Goal: Check status: Check status

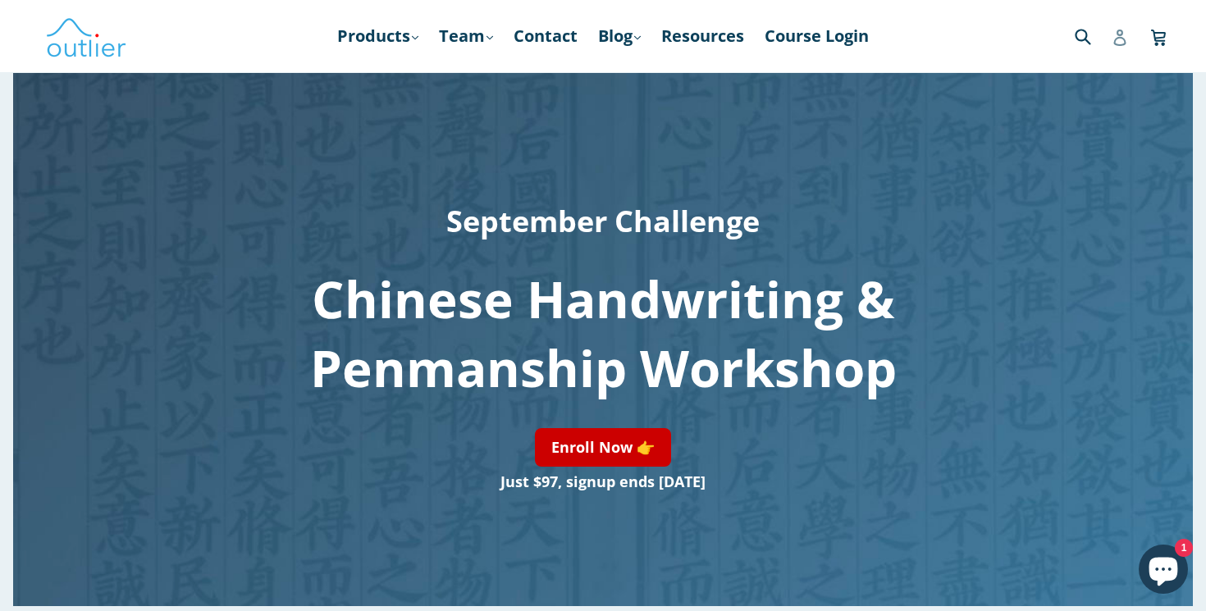
click at [1115, 38] on icon at bounding box center [1119, 38] width 16 height 16
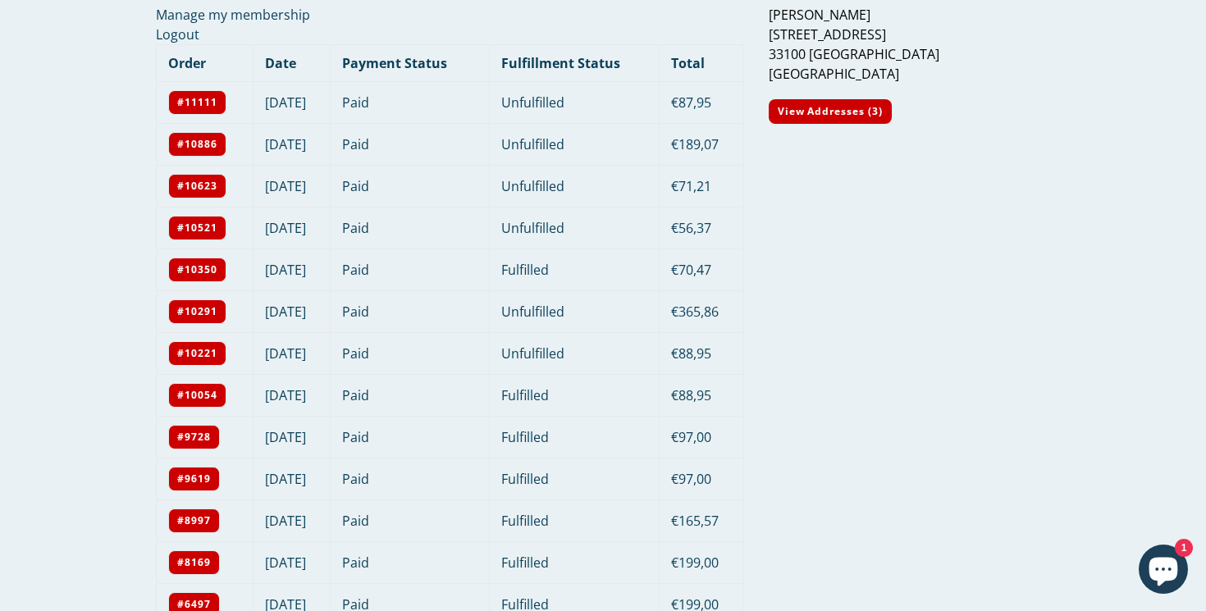
scroll to position [89, 0]
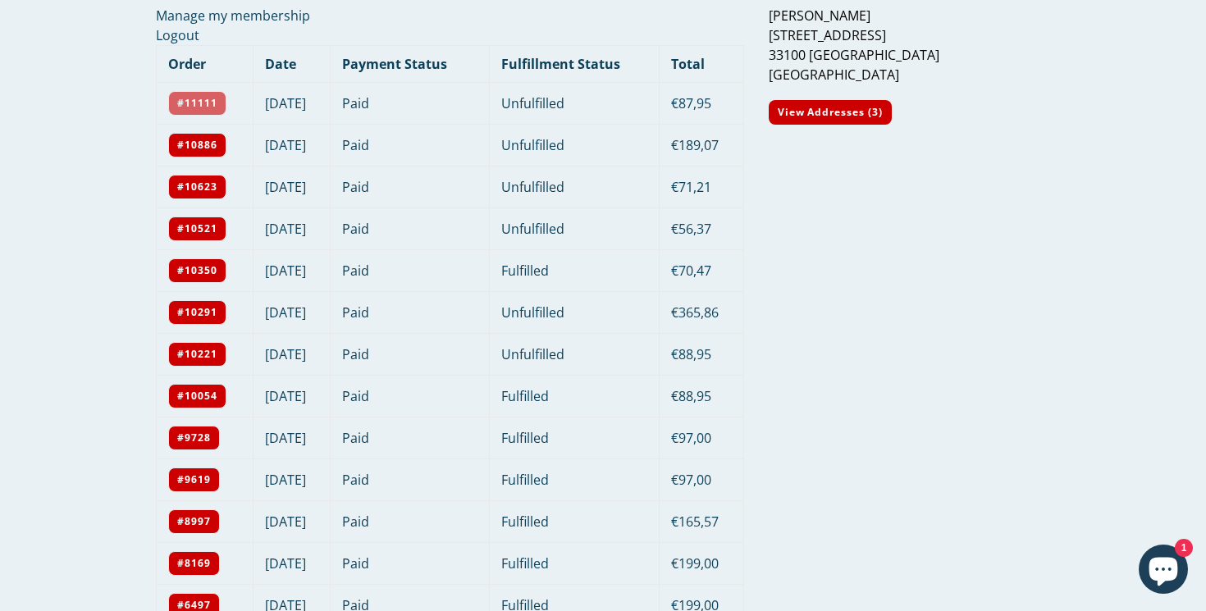
click at [196, 103] on link "#11111" at bounding box center [197, 103] width 58 height 25
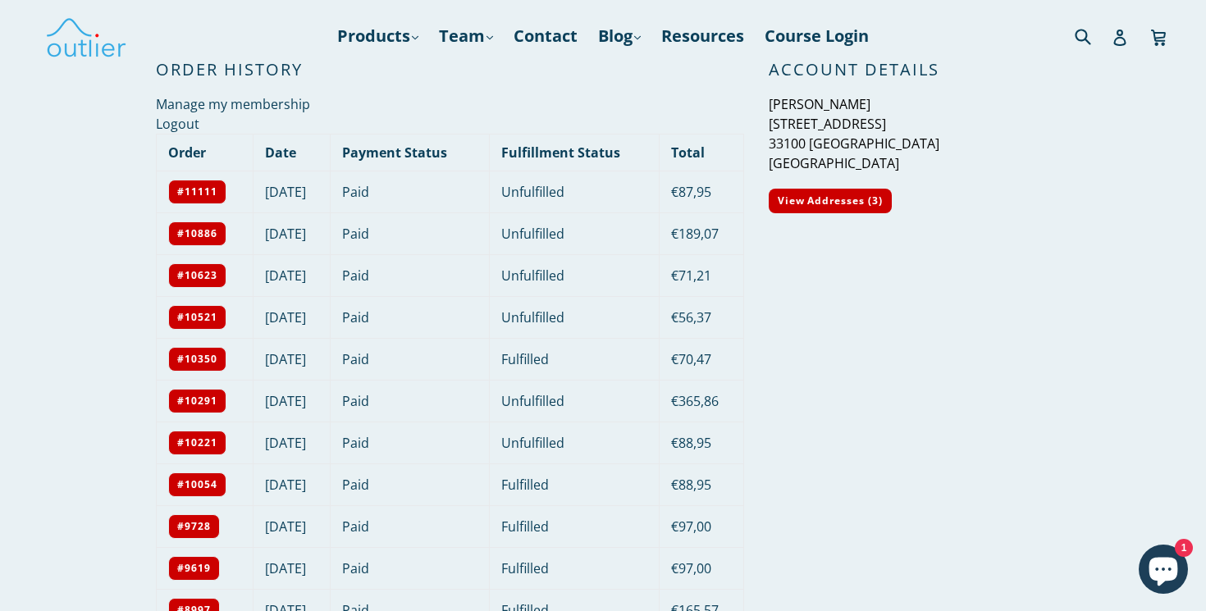
scroll to position [89, 0]
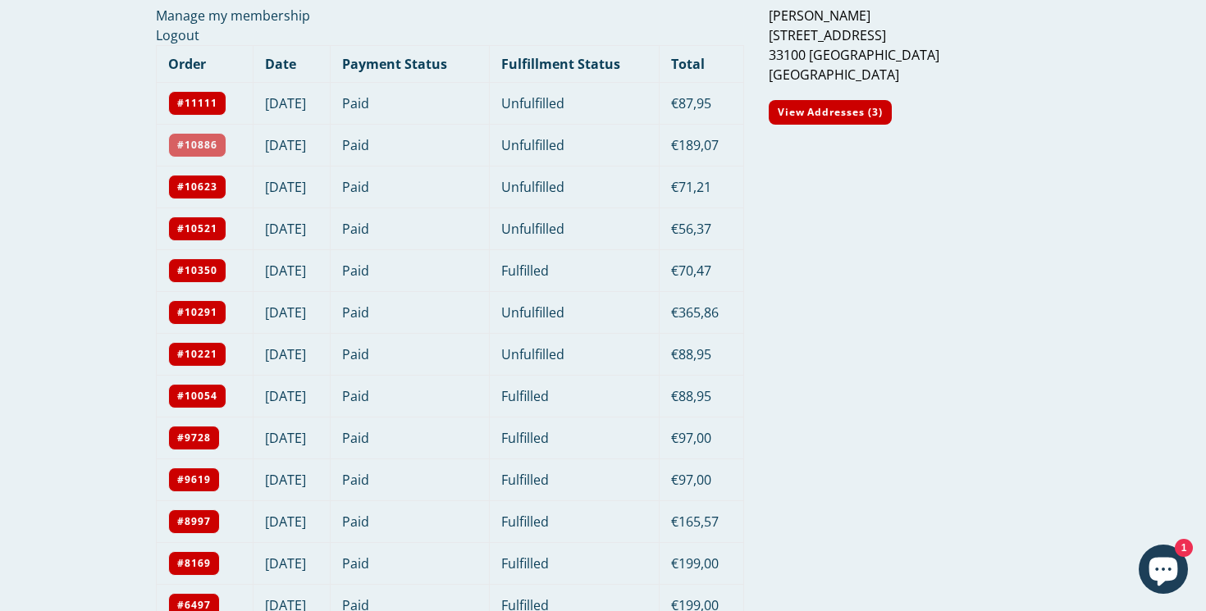
click at [192, 136] on link "#10886" at bounding box center [197, 145] width 58 height 25
click at [198, 185] on link "#10623" at bounding box center [197, 187] width 58 height 25
click at [191, 185] on link "#10623" at bounding box center [197, 187] width 58 height 25
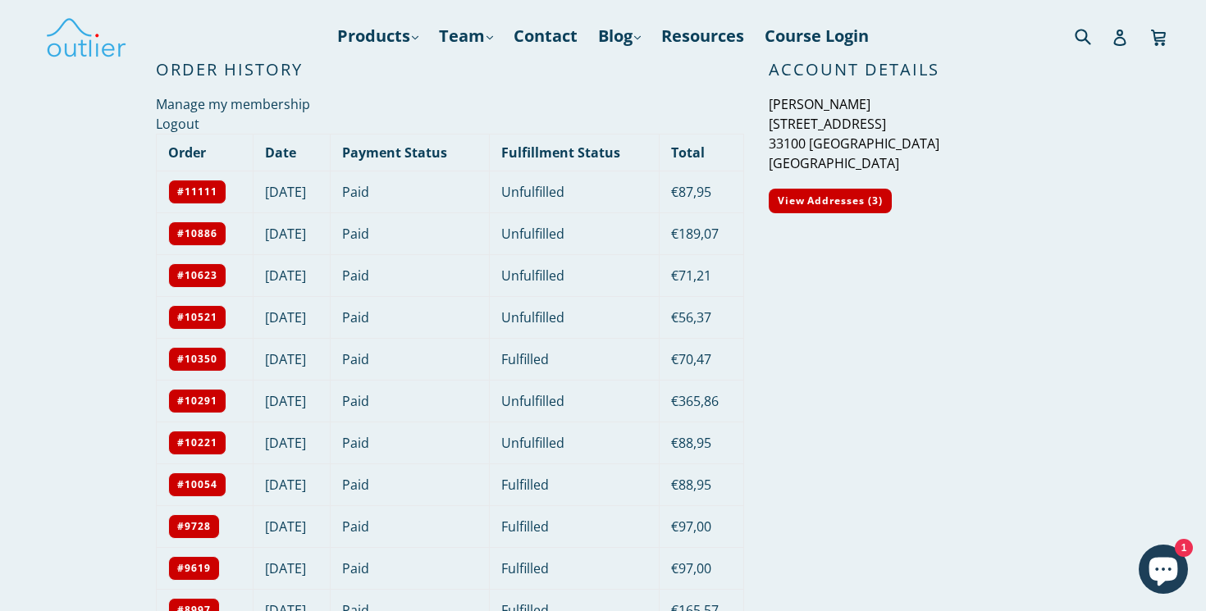
scroll to position [89, 0]
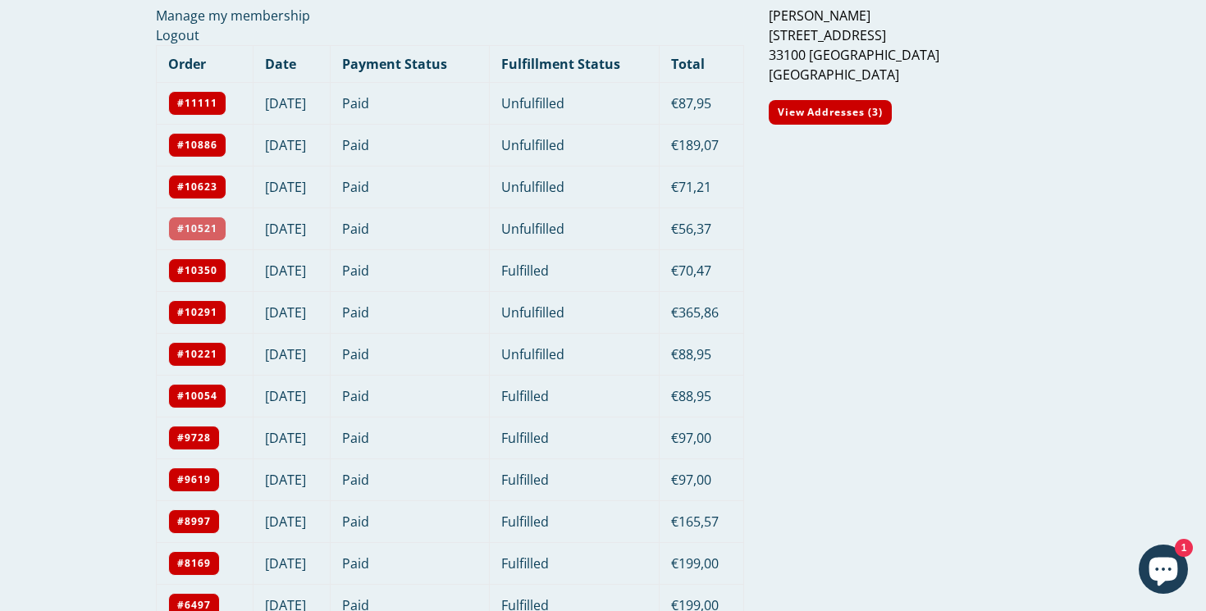
click at [200, 226] on link "#10521" at bounding box center [197, 229] width 58 height 25
click at [197, 270] on link "#10350" at bounding box center [197, 270] width 58 height 25
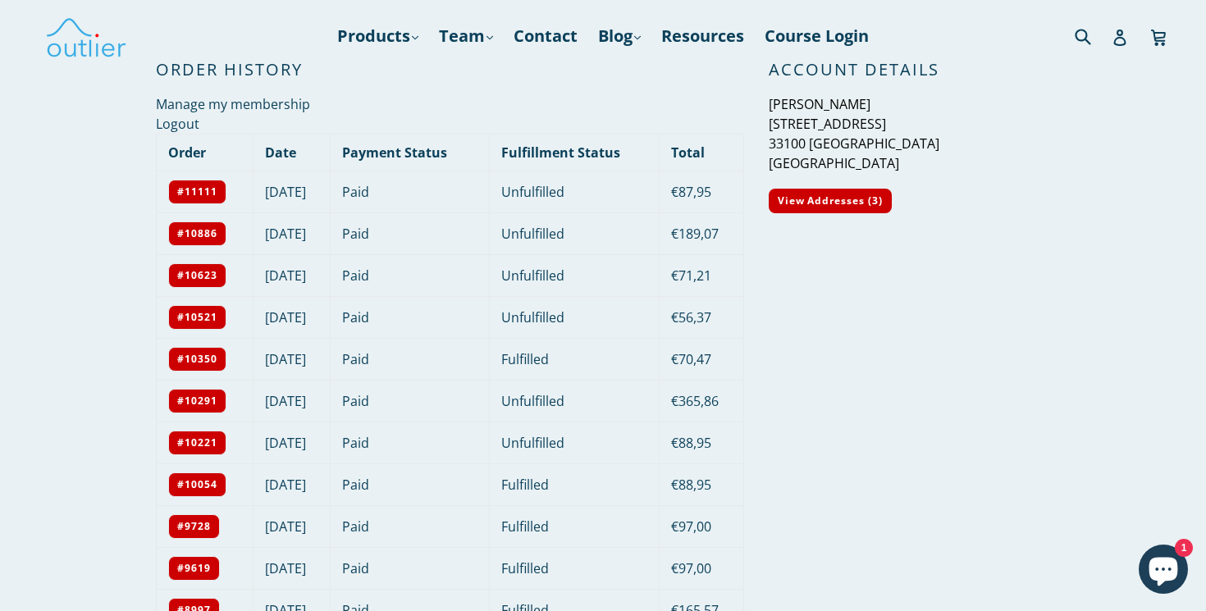
scroll to position [89, 0]
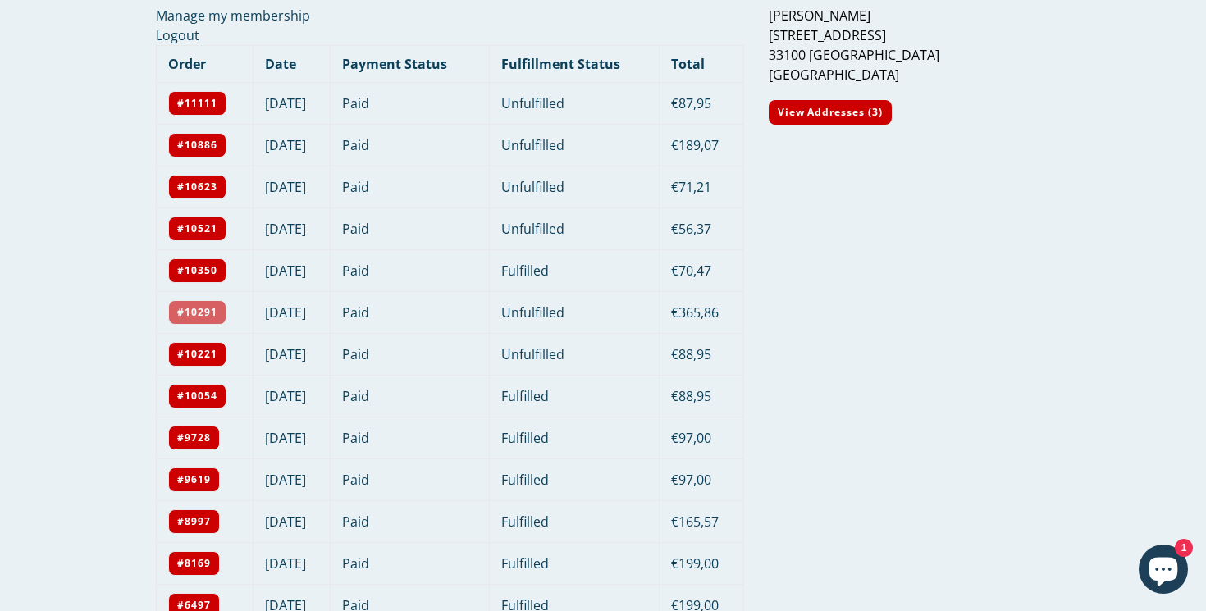
click at [196, 315] on link "#10291" at bounding box center [197, 312] width 58 height 25
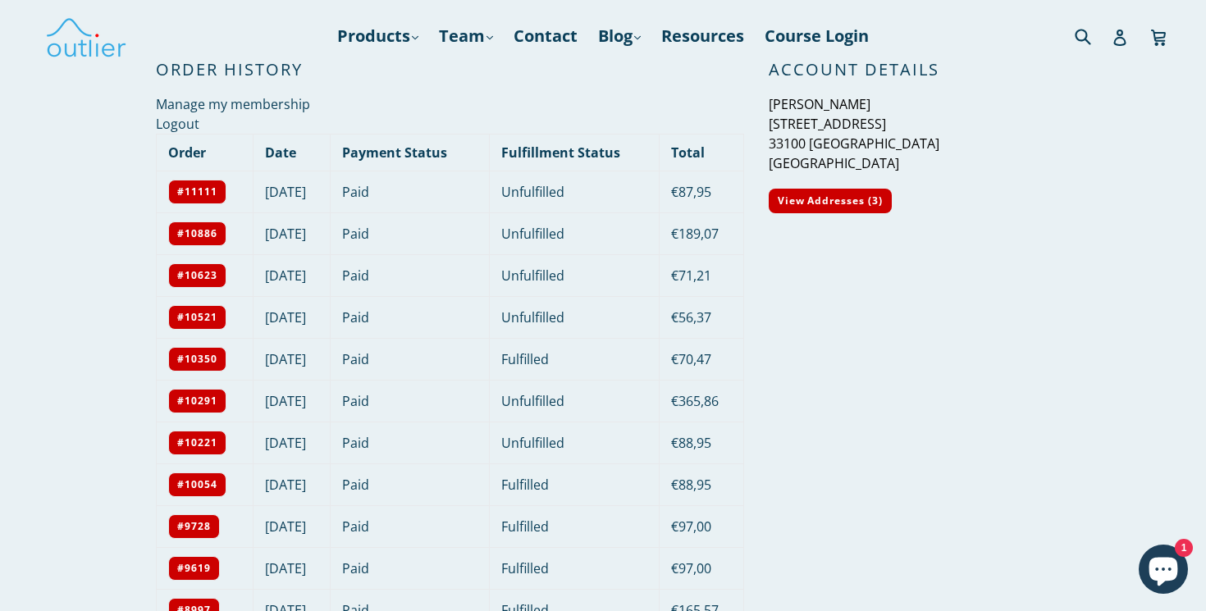
scroll to position [89, 0]
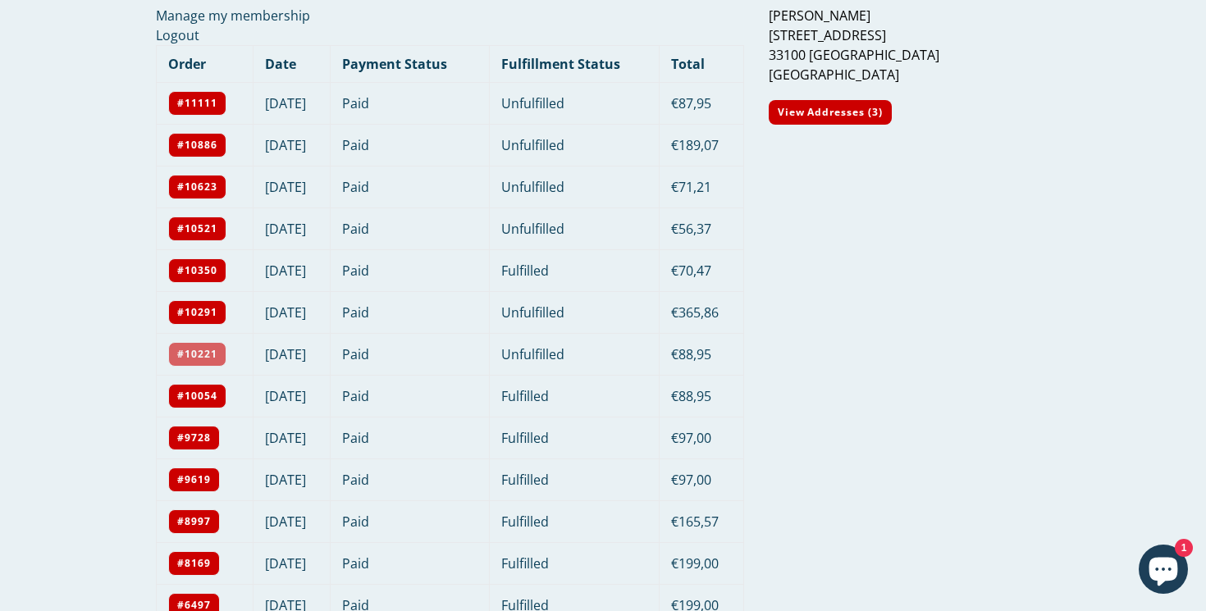
click at [199, 353] on link "#10221" at bounding box center [197, 354] width 58 height 25
click at [197, 400] on link "#10054" at bounding box center [197, 396] width 58 height 25
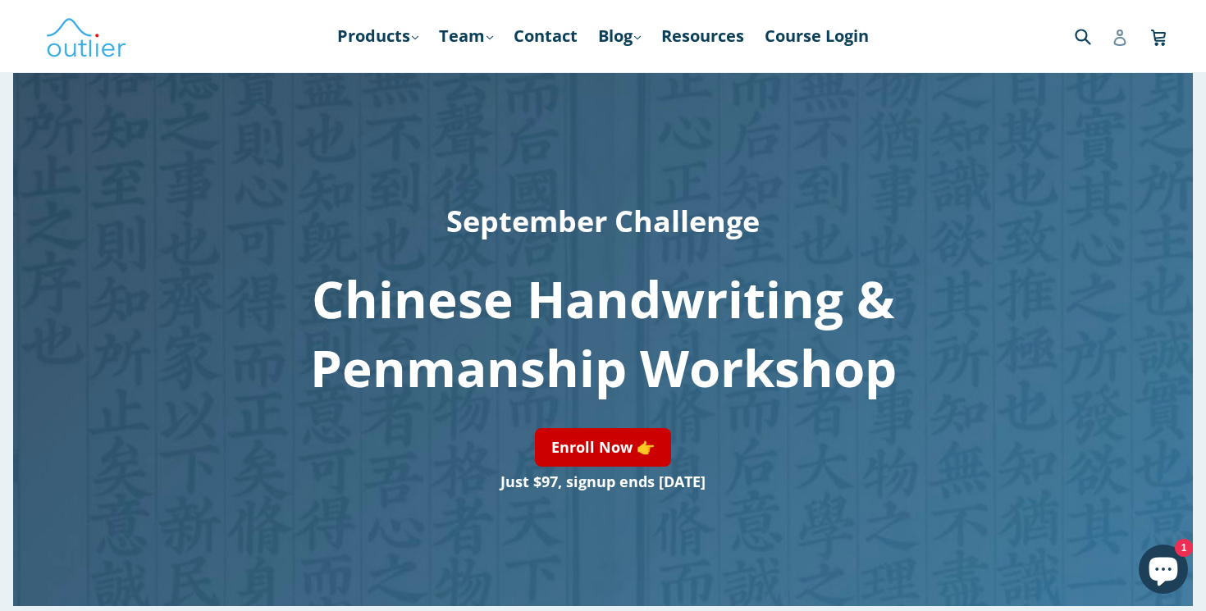
click at [1120, 30] on icon at bounding box center [1119, 38] width 12 height 16
click at [349, 33] on link "Products .cls-1{fill:#231f20} expand" at bounding box center [378, 36] width 98 height 30
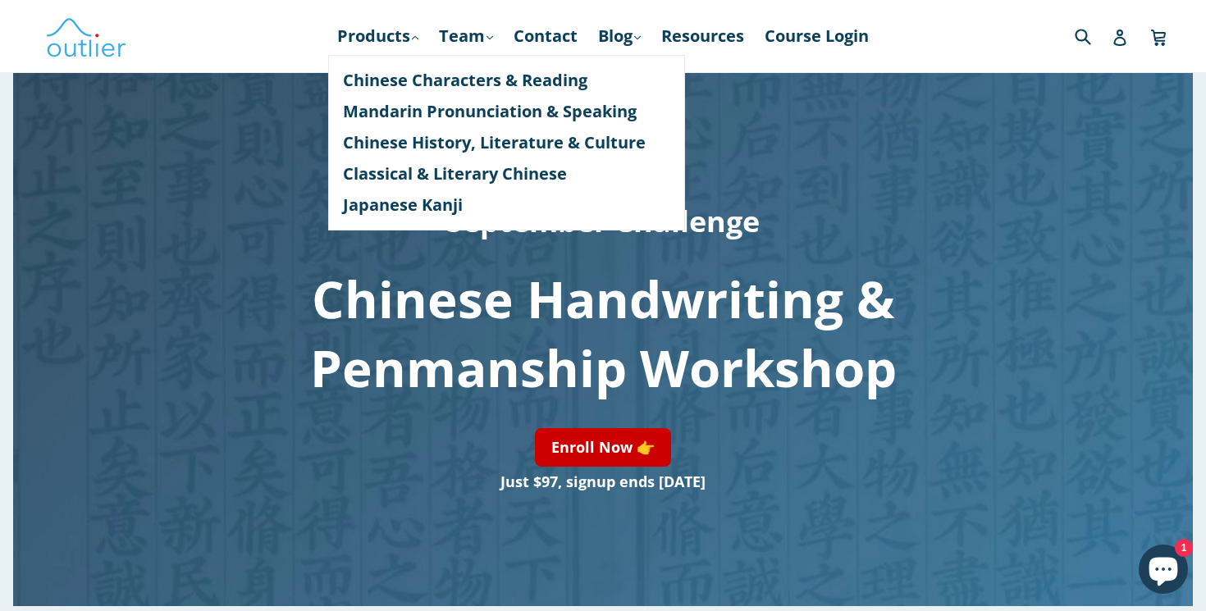
click at [273, 46] on div at bounding box center [176, 36] width 262 height 48
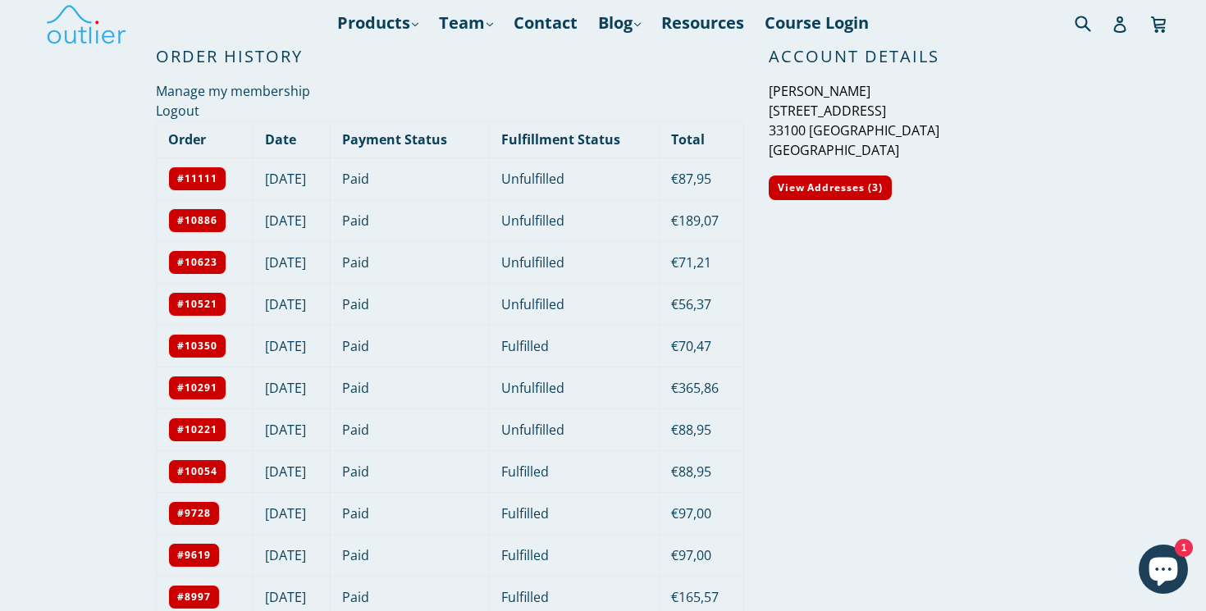
scroll to position [9, 0]
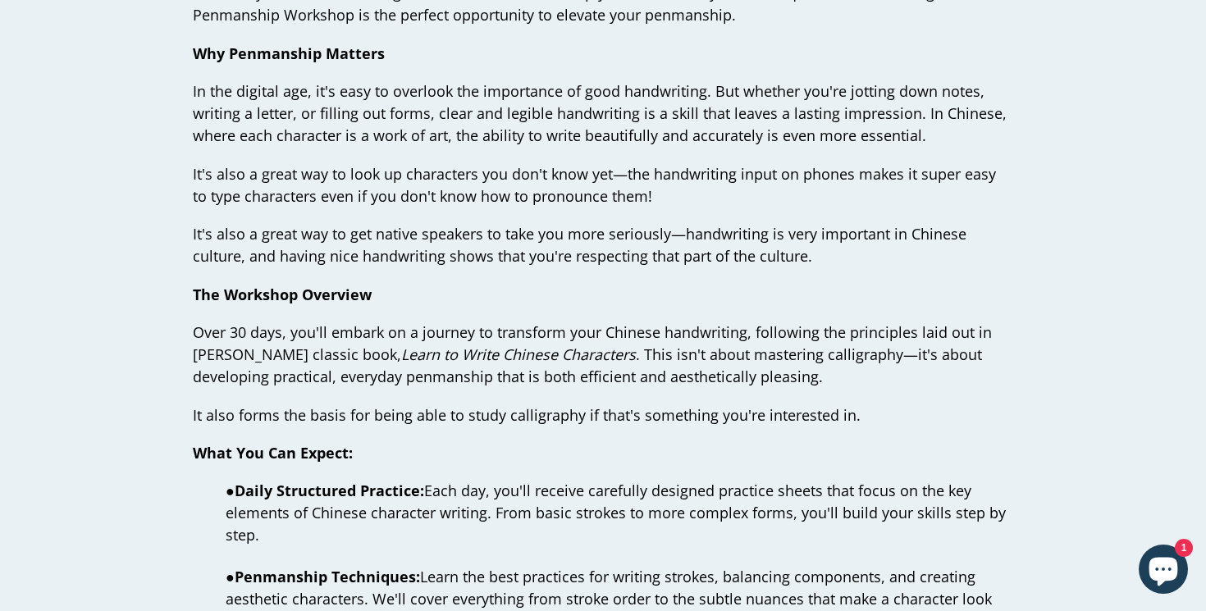
scroll to position [678, 0]
